Goal: Task Accomplishment & Management: Manage account settings

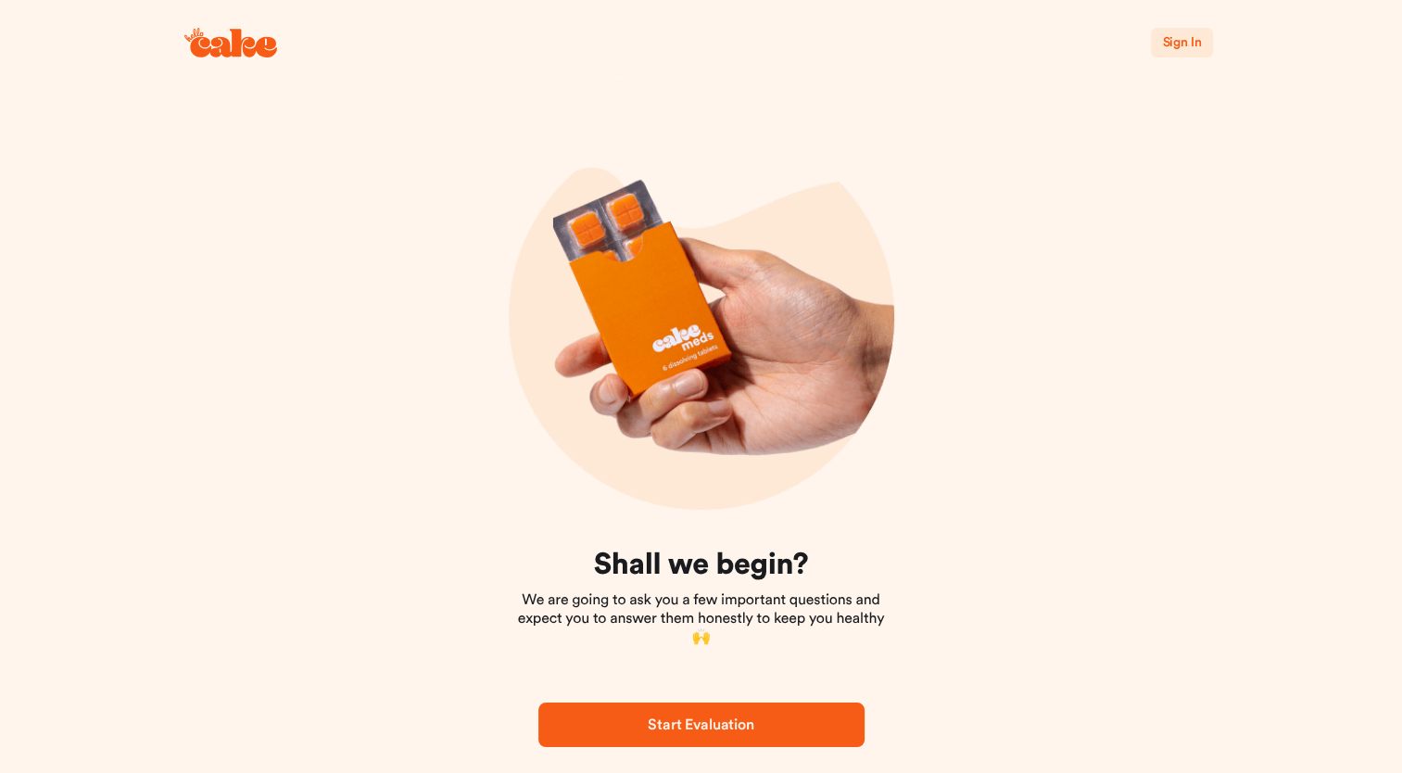
click at [1181, 44] on span "Sign In" at bounding box center [1181, 42] width 39 height 13
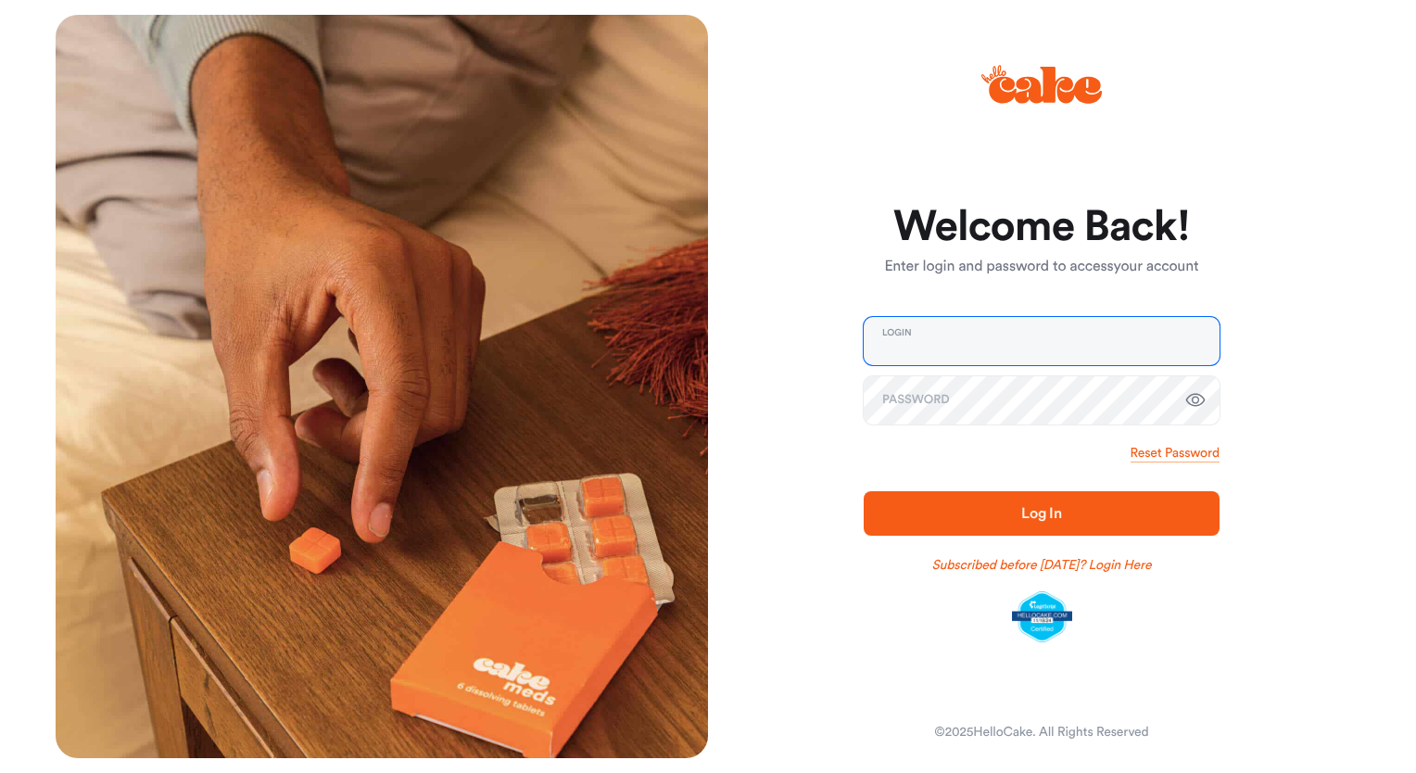
click at [964, 328] on input "email" at bounding box center [1041, 341] width 356 height 48
type input "**********"
click at [1018, 513] on span "Log In" at bounding box center [1041, 513] width 296 height 22
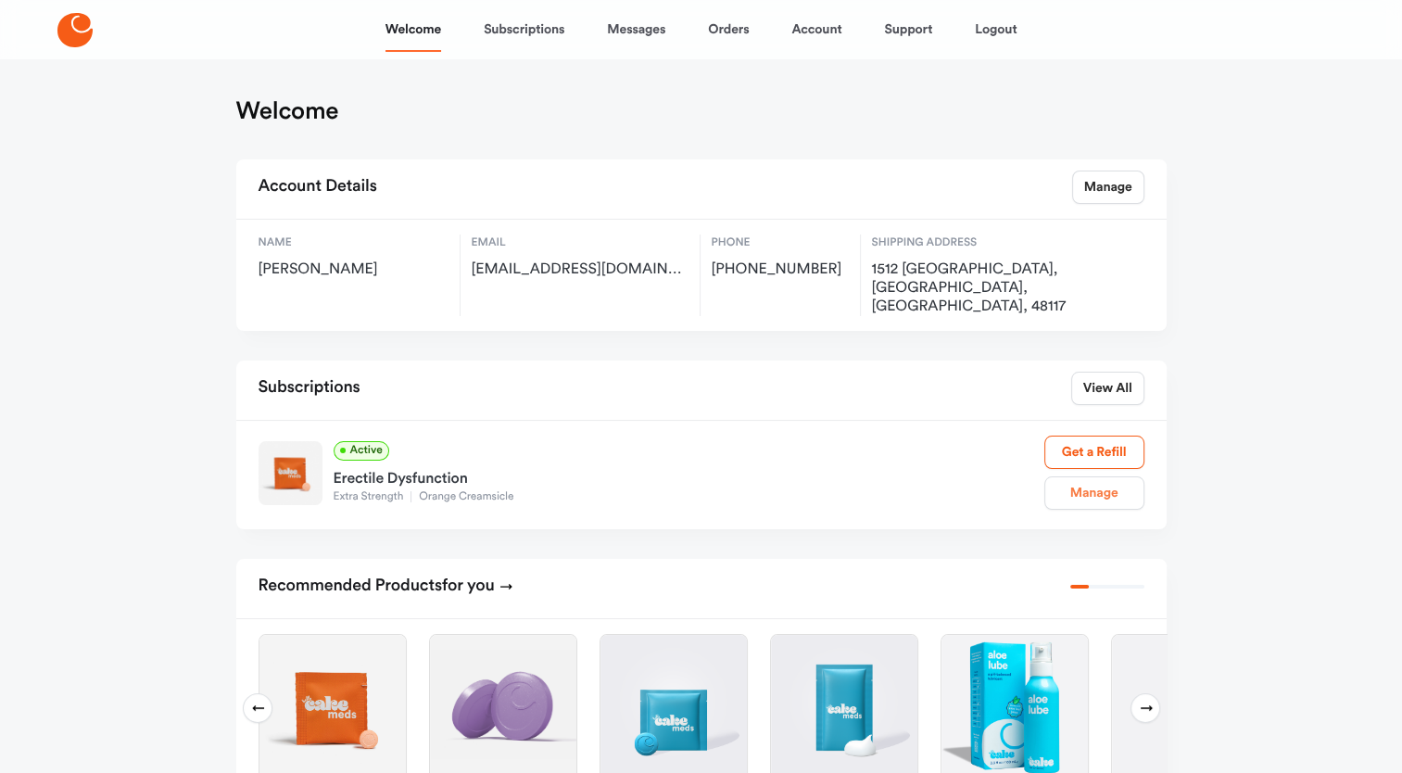
click at [1095, 476] on link "Manage" at bounding box center [1094, 492] width 100 height 33
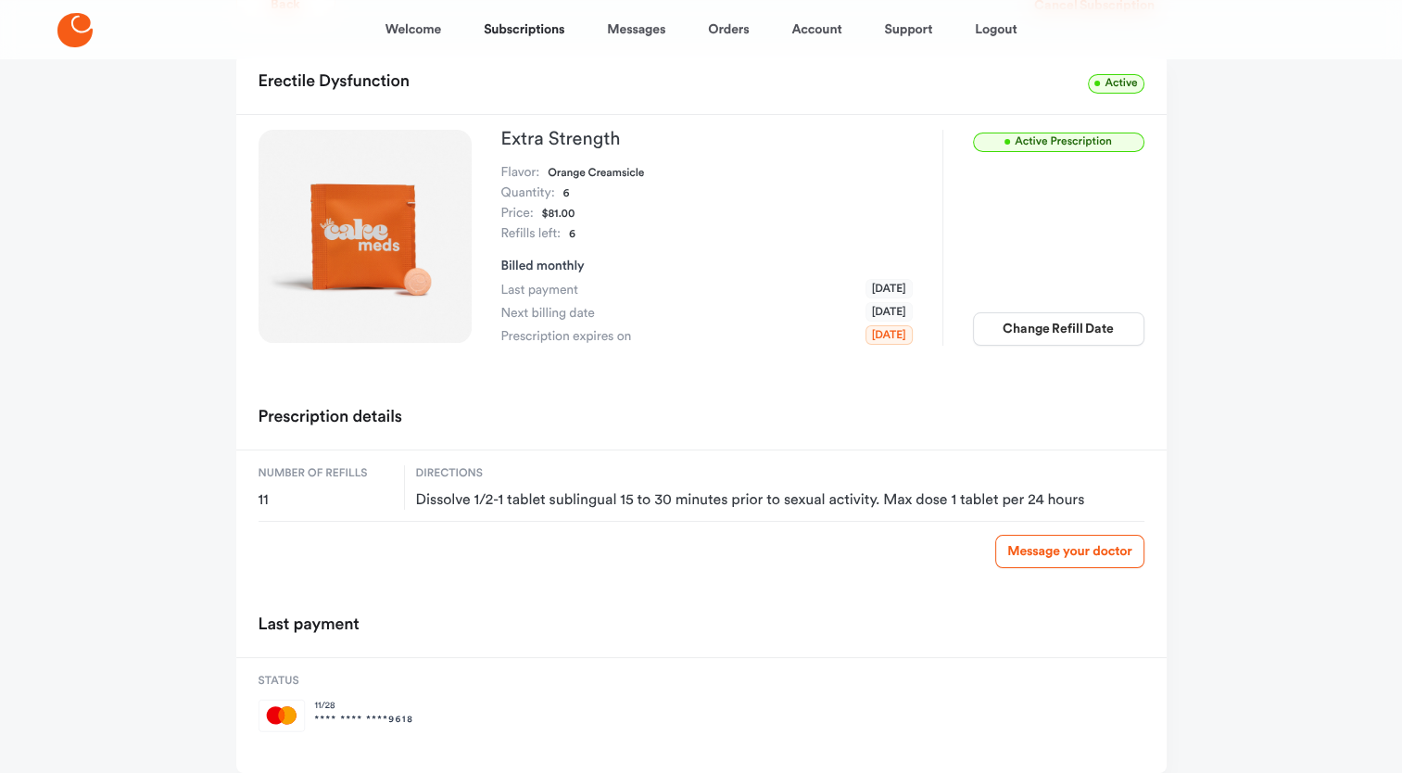
scroll to position [183, 0]
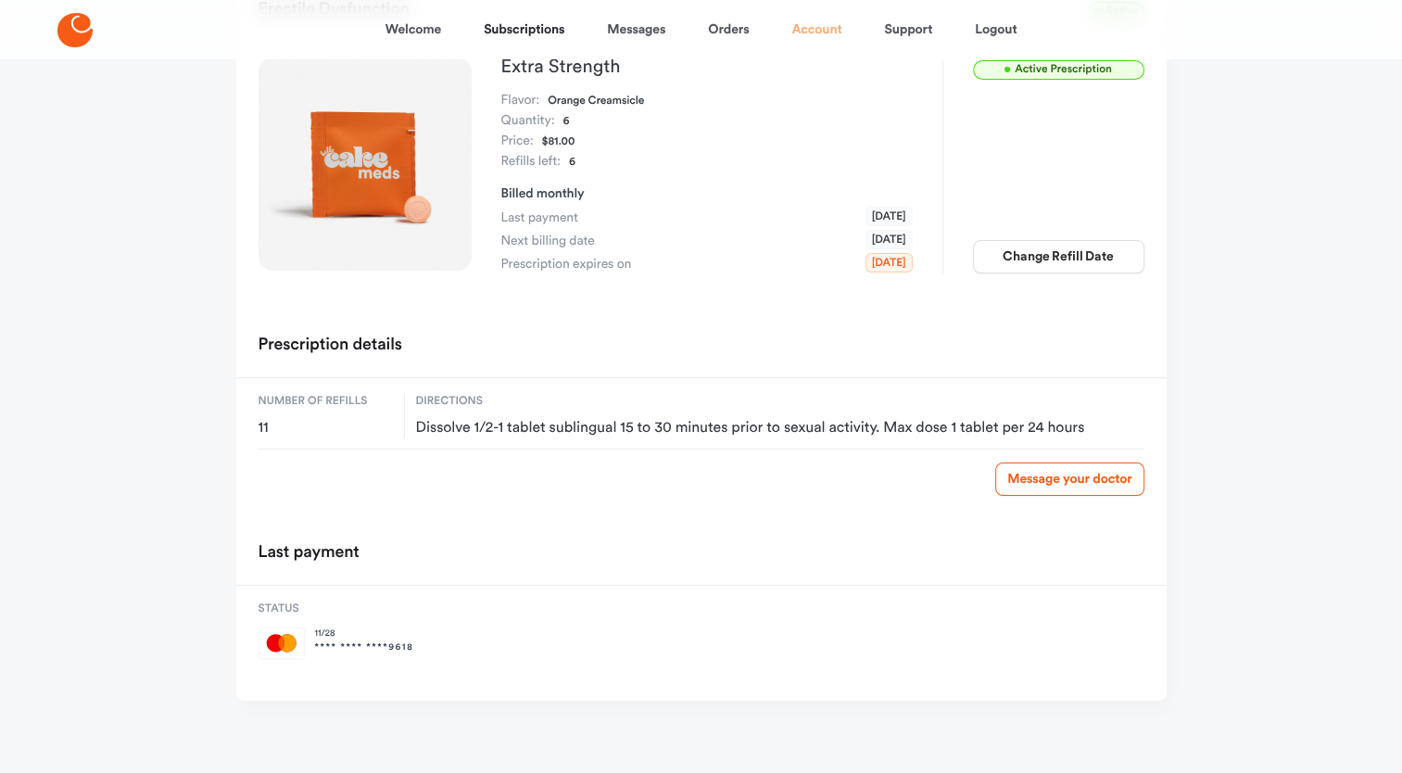
click at [816, 29] on link "Account" at bounding box center [816, 29] width 50 height 44
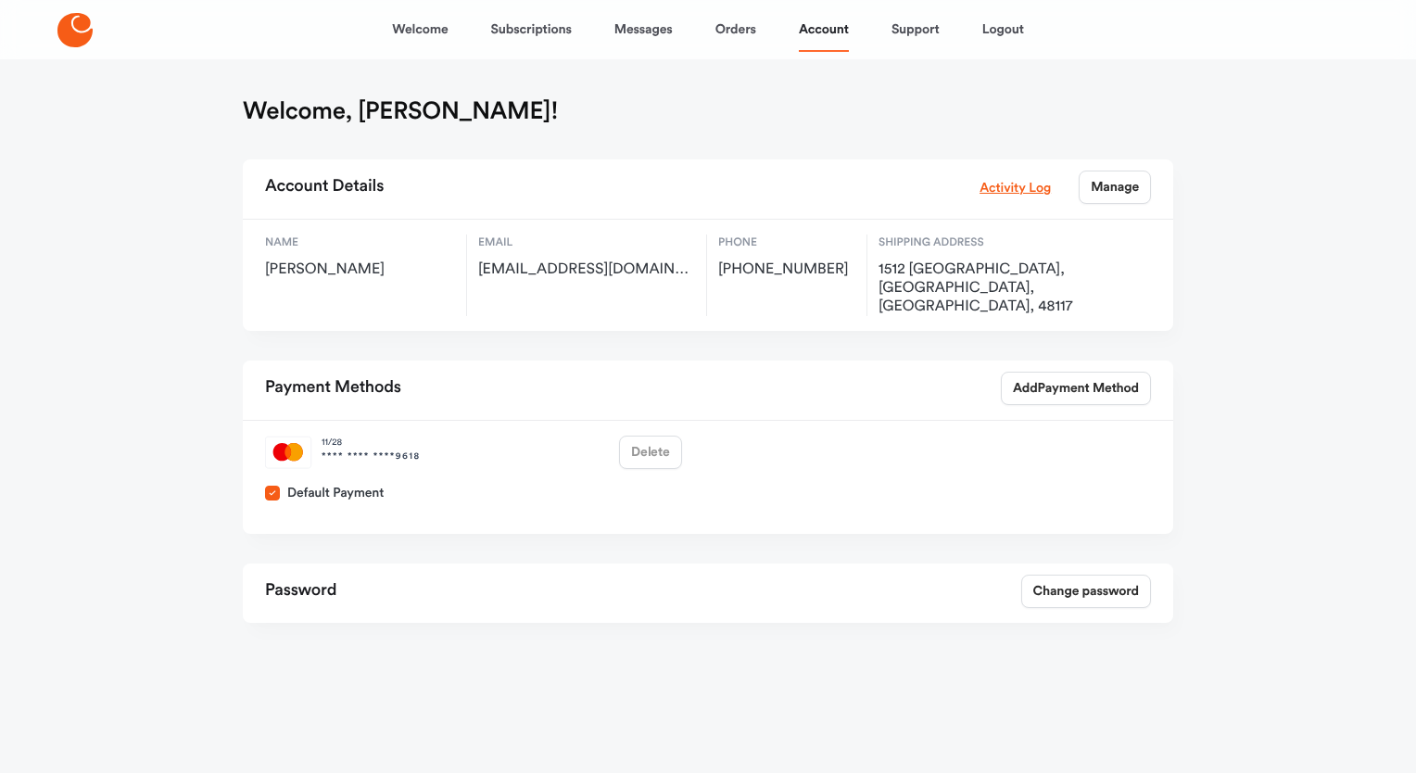
click at [652, 432] on div "11 / 28 **** **** **** 9618 Delete" at bounding box center [474, 452] width 432 height 48
click at [733, 23] on link "Orders" at bounding box center [735, 29] width 41 height 44
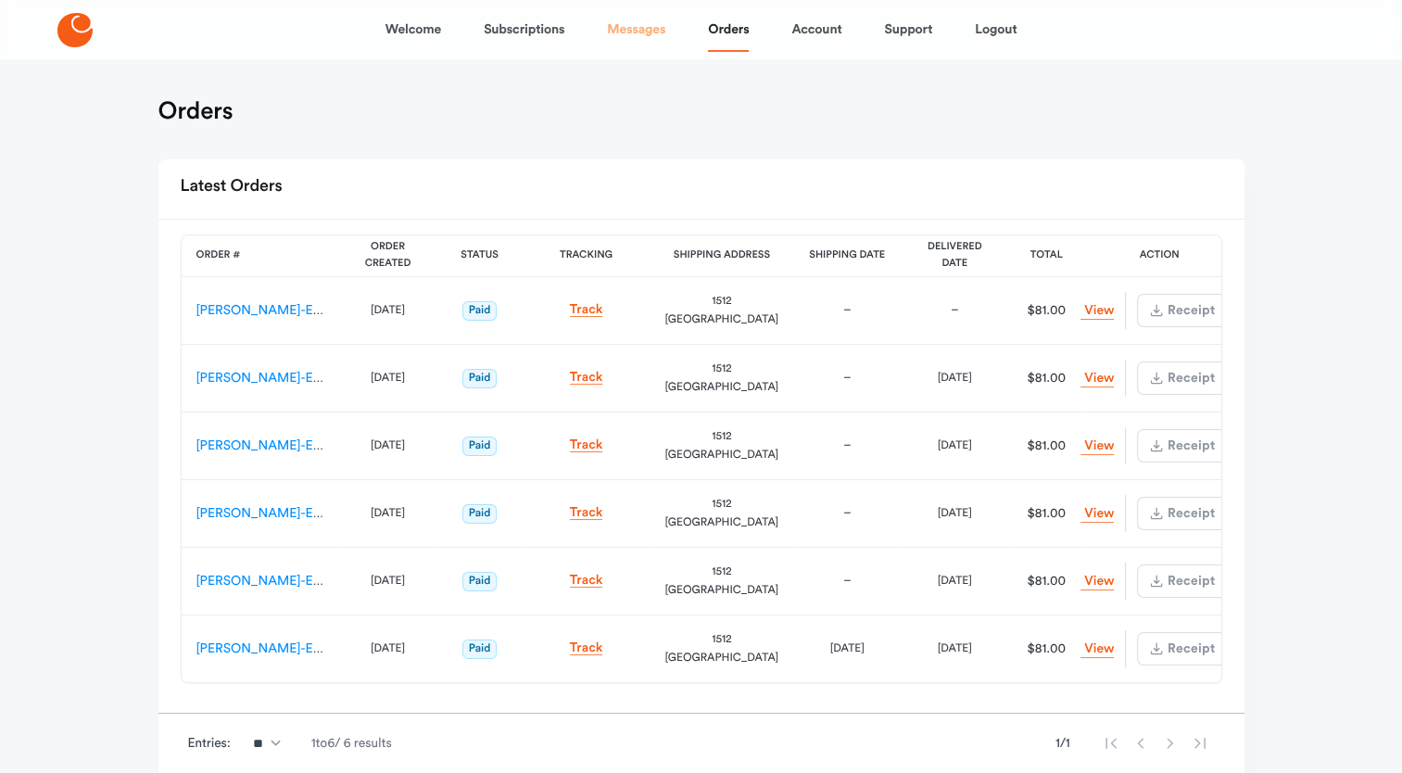
click at [650, 32] on link "Messages" at bounding box center [636, 29] width 58 height 44
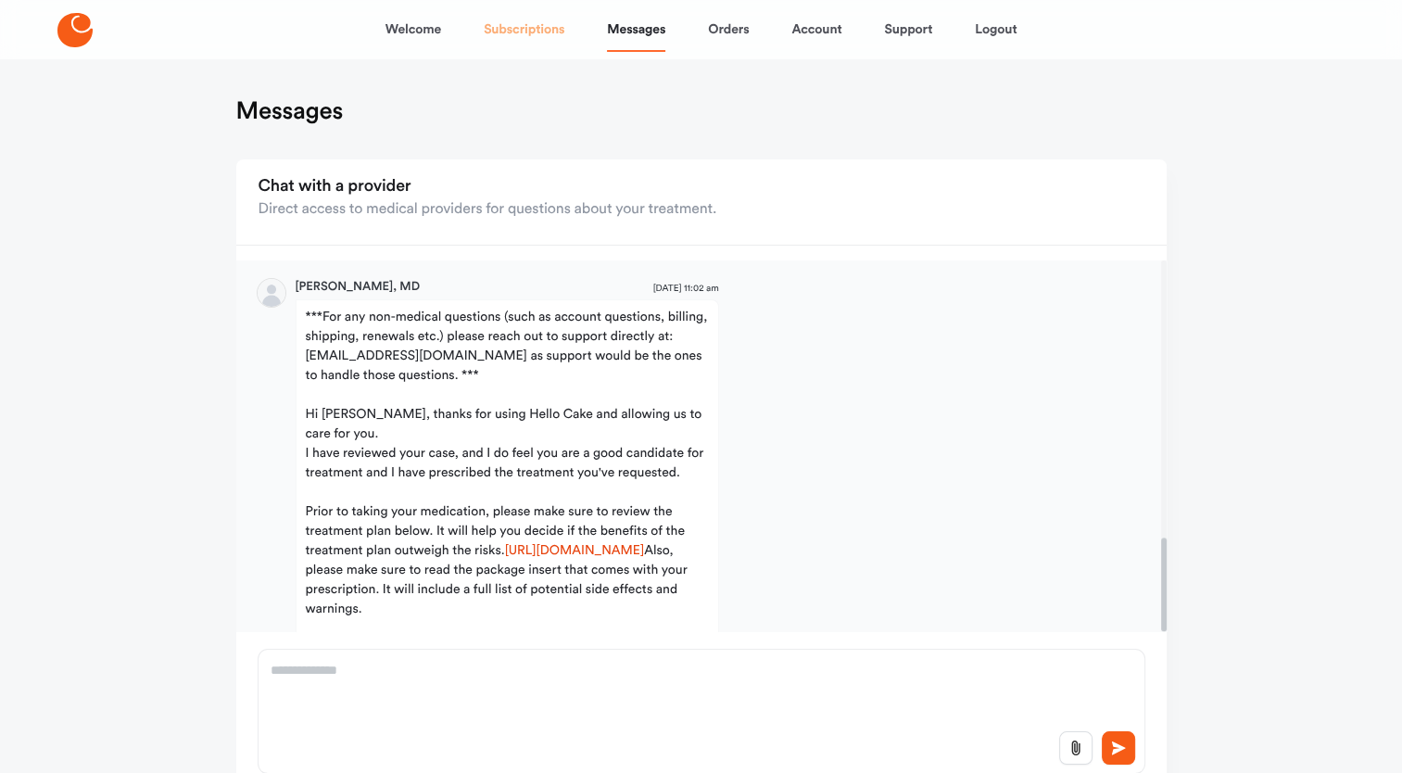
scroll to position [1101, 0]
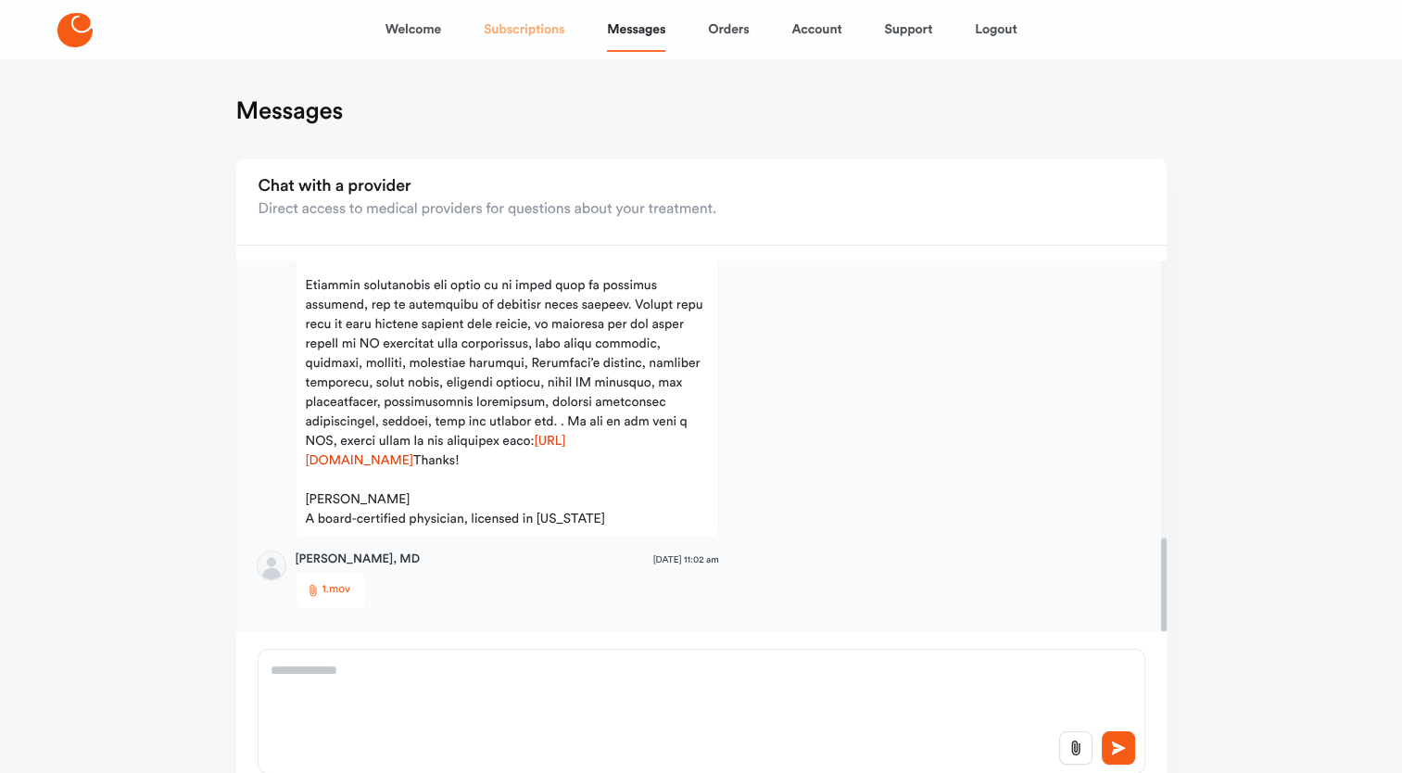
click at [536, 25] on link "Subscriptions" at bounding box center [524, 29] width 81 height 44
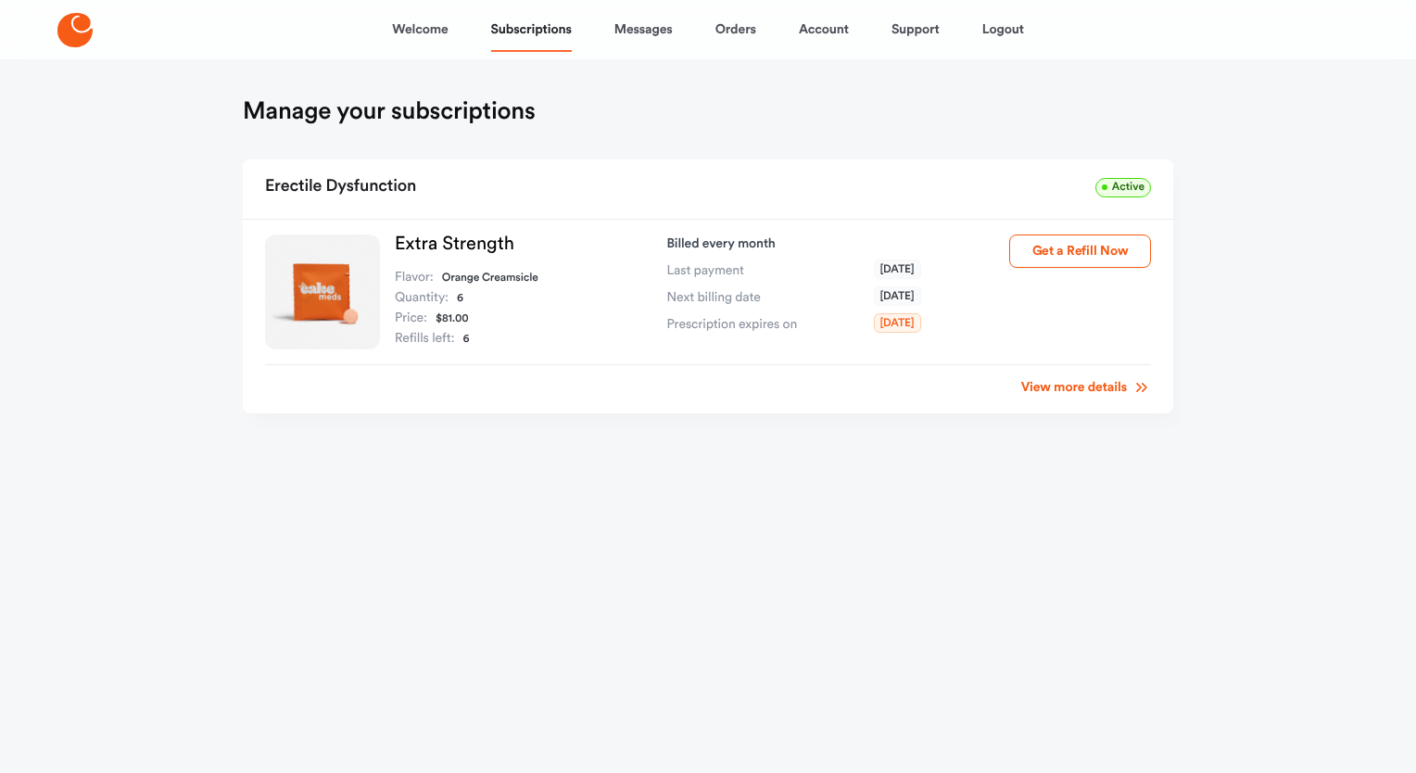
click at [1088, 388] on link "View more details" at bounding box center [1086, 387] width 130 height 19
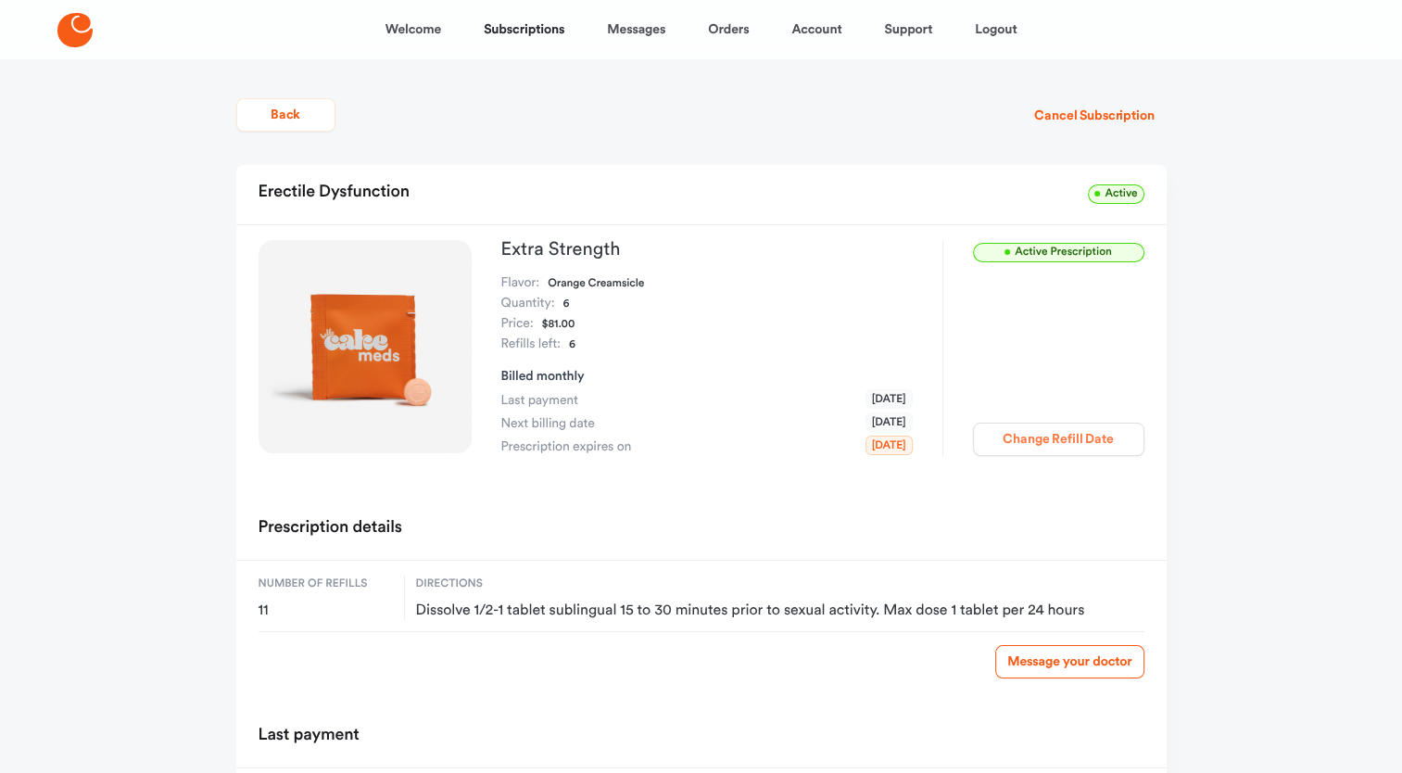
click at [1078, 432] on button "Change Refill Date" at bounding box center [1058, 438] width 171 height 33
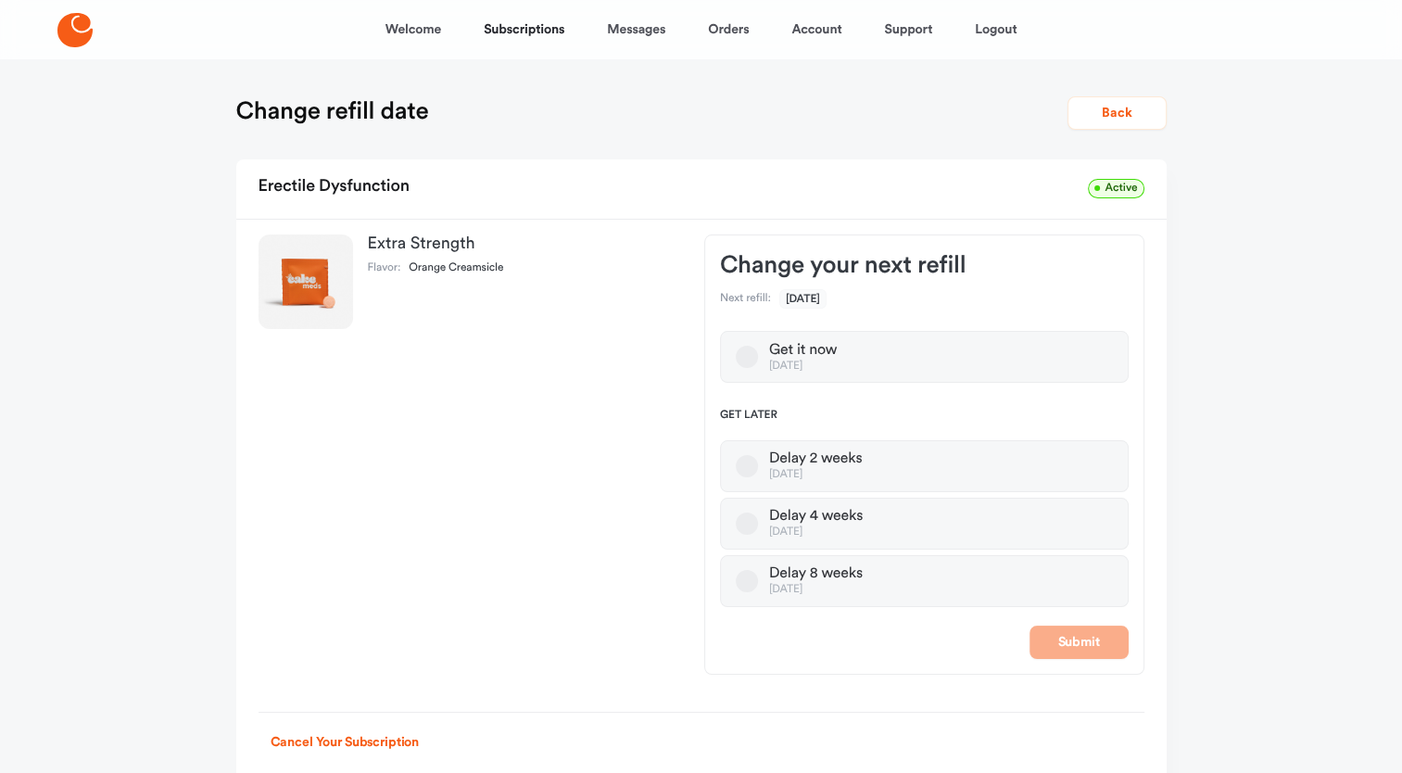
click at [769, 573] on div "Delay 8 weeks" at bounding box center [816, 573] width 94 height 19
click at [758, 573] on button "Delay 8 weeks [DATE]" at bounding box center [747, 581] width 22 height 22
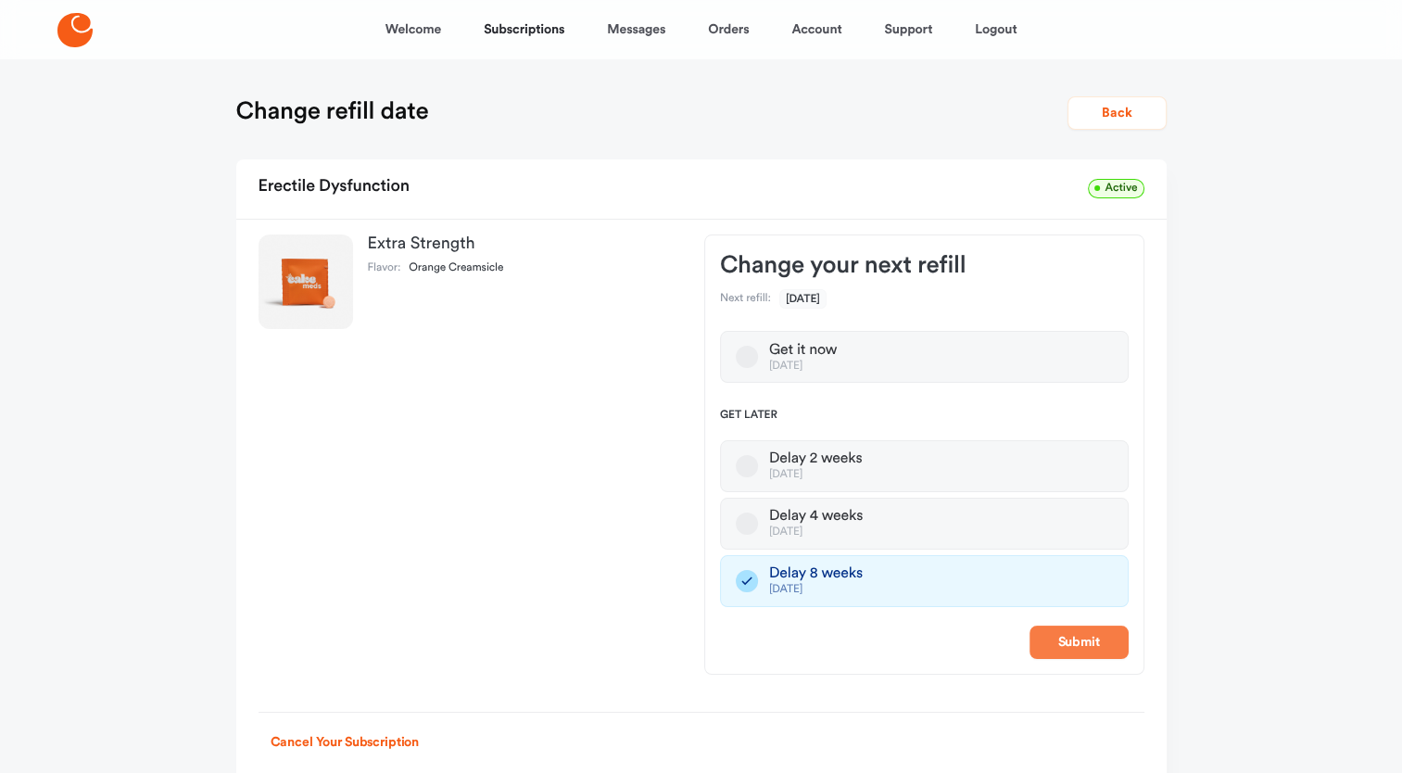
click at [1080, 643] on button "Submit" at bounding box center [1078, 641] width 99 height 33
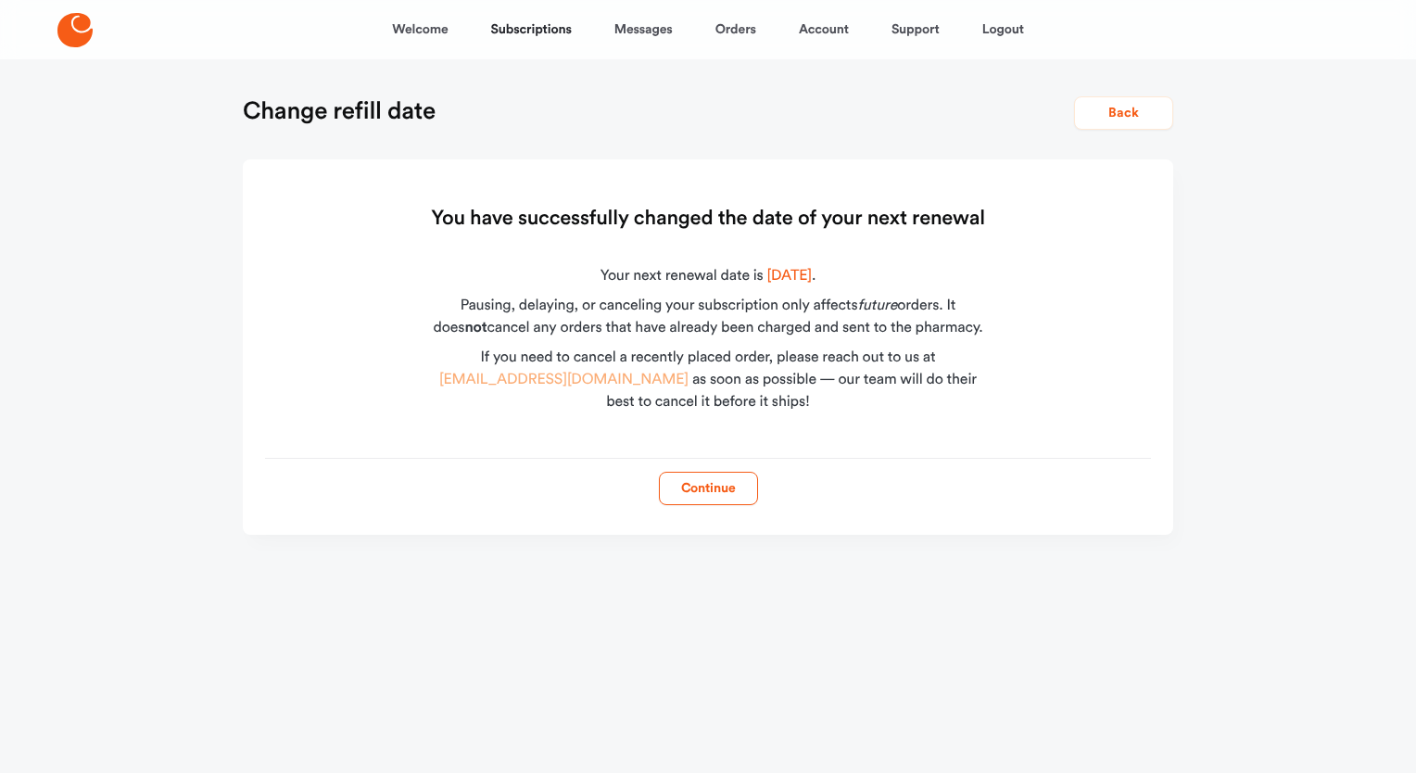
click at [532, 377] on link "[EMAIL_ADDRESS][DOMAIN_NAME]" at bounding box center [563, 379] width 249 height 15
